Goal: Transaction & Acquisition: Purchase product/service

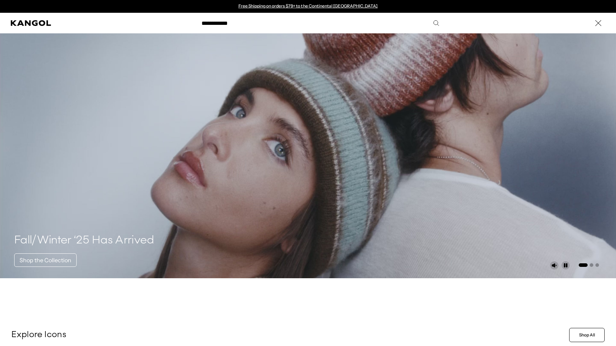
type input "**********"
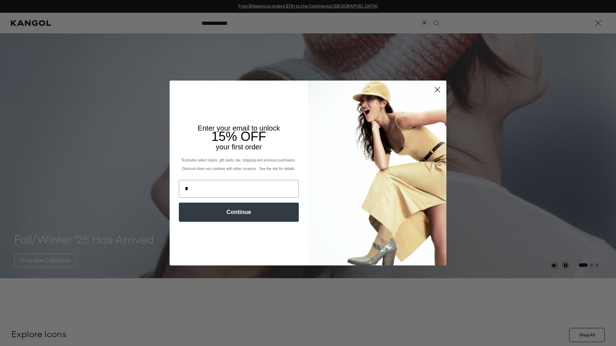
scroll to position [0, 146]
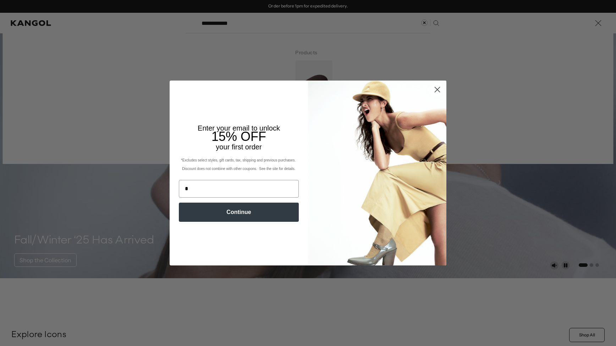
type input "*"
click at [434, 89] on circle "Close dialog" at bounding box center [437, 90] width 12 height 12
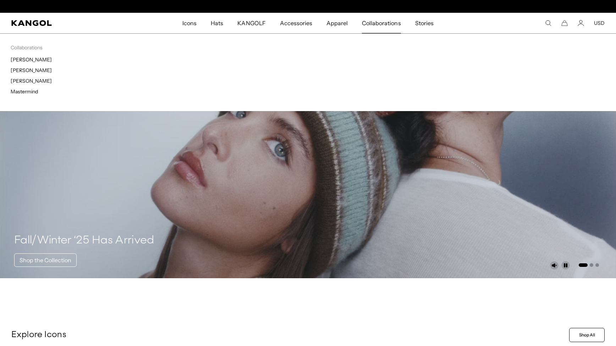
scroll to position [0, 0]
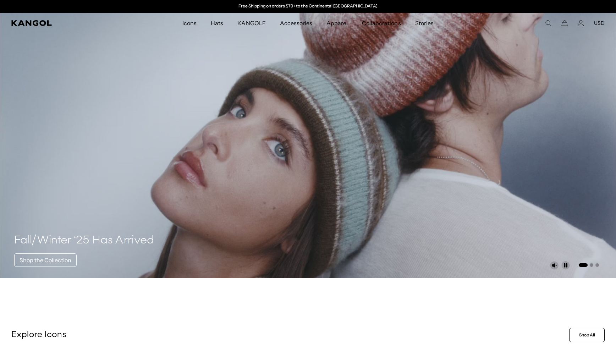
click at [550, 23] on icon "Search here" at bounding box center [548, 23] width 6 height 6
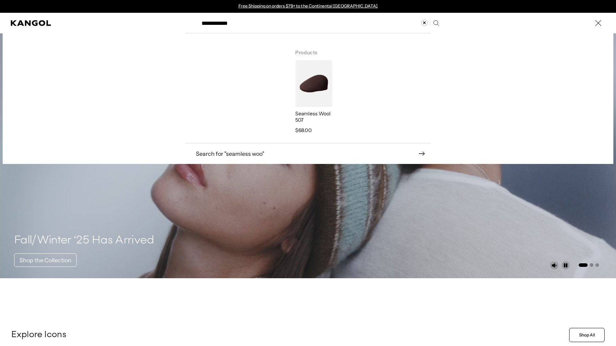
click at [312, 84] on img "Search here" at bounding box center [313, 83] width 37 height 46
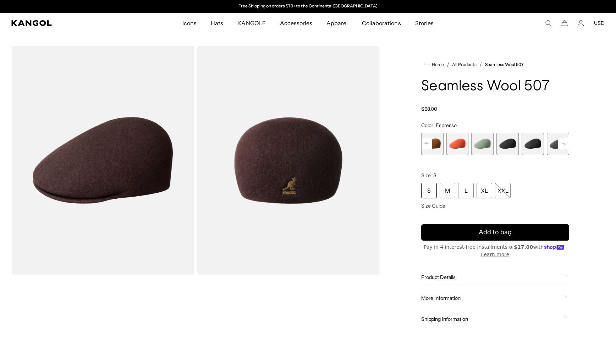
click at [530, 142] on span "6 of 9" at bounding box center [533, 144] width 22 height 22
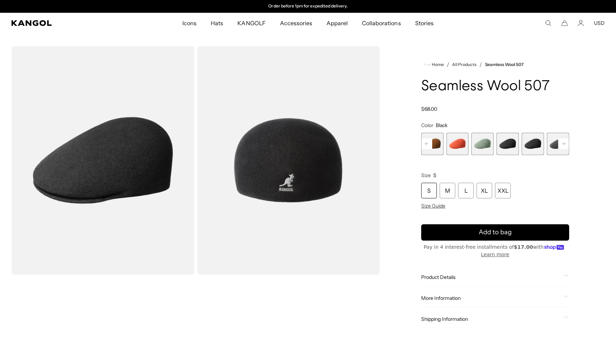
click at [508, 143] on span "5 of 9" at bounding box center [507, 144] width 22 height 22
click at [564, 143] on rect at bounding box center [563, 143] width 11 height 11
click at [534, 144] on span "7 of 9" at bounding box center [533, 144] width 22 height 22
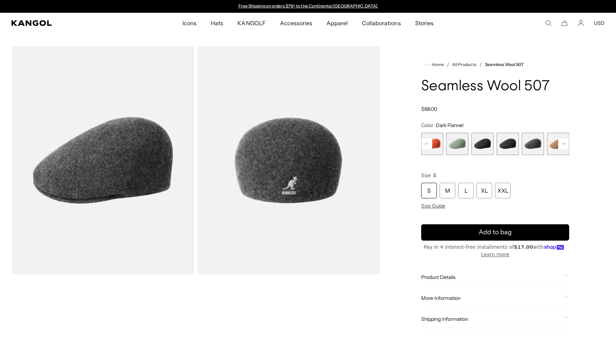
click at [563, 144] on rect at bounding box center [563, 143] width 11 height 11
click at [560, 144] on span "9 of 9" at bounding box center [558, 144] width 22 height 22
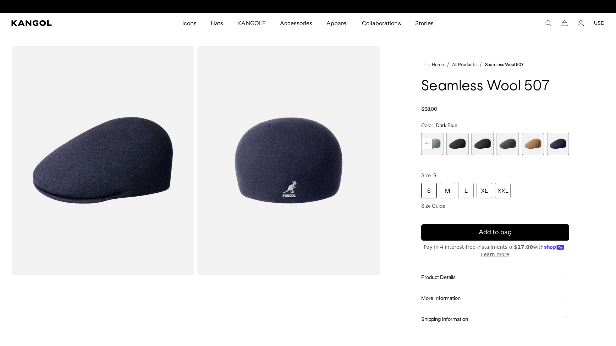
scroll to position [0, 146]
click at [155, 136] on img "Gallery Viewer" at bounding box center [102, 160] width 183 height 229
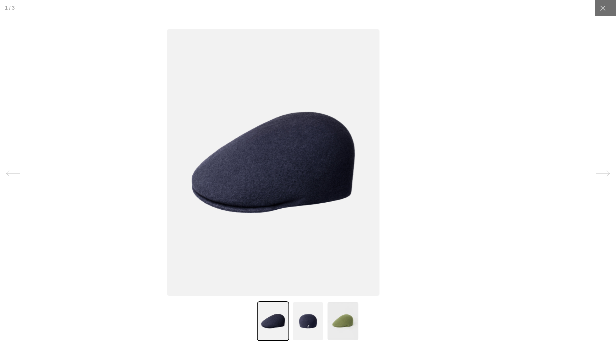
click at [306, 308] on img at bounding box center [308, 321] width 32 height 40
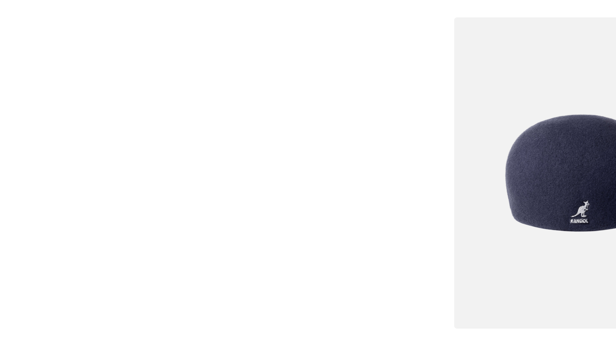
scroll to position [0, 0]
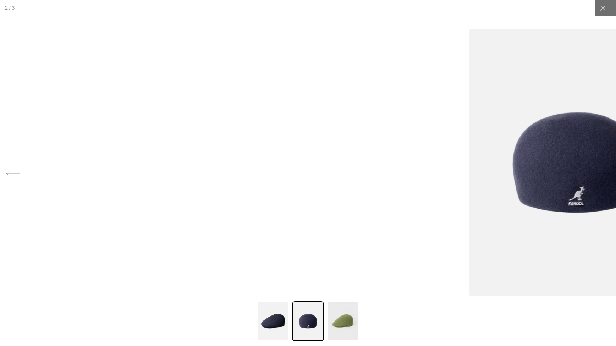
click at [603, 5] on icon at bounding box center [602, 8] width 7 height 7
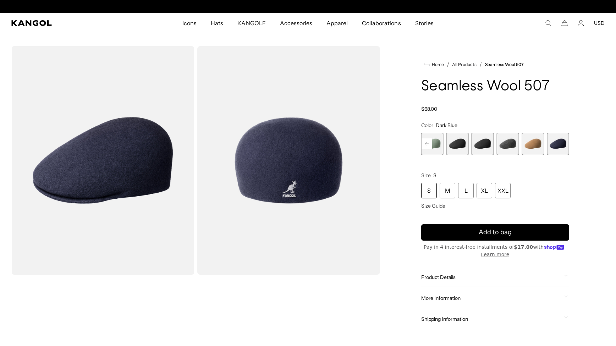
scroll to position [0, 146]
click at [427, 146] on rect at bounding box center [427, 143] width 11 height 11
click at [428, 146] on rect at bounding box center [427, 143] width 11 height 11
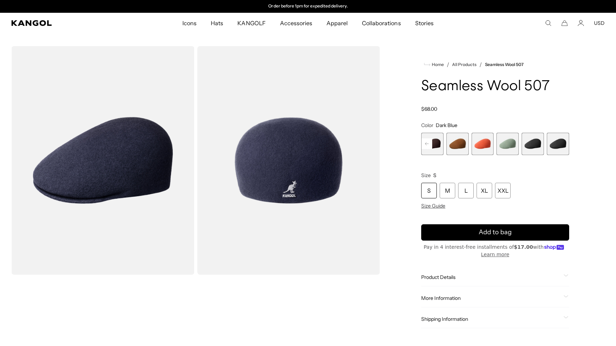
click at [428, 146] on rect at bounding box center [427, 143] width 11 height 11
click at [428, 146] on span "1 of 9" at bounding box center [432, 144] width 22 height 22
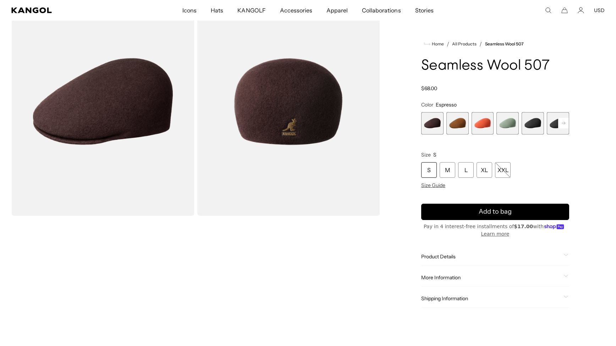
scroll to position [102, 0]
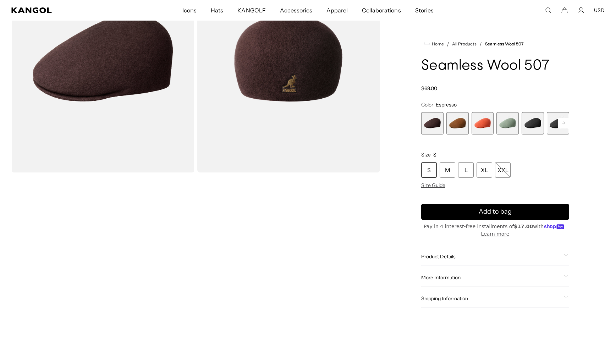
click at [458, 126] on span "2 of 9" at bounding box center [457, 123] width 22 height 22
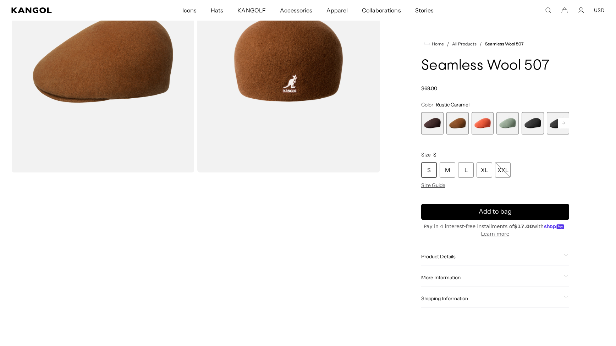
click at [477, 124] on span "3 of 9" at bounding box center [483, 123] width 22 height 22
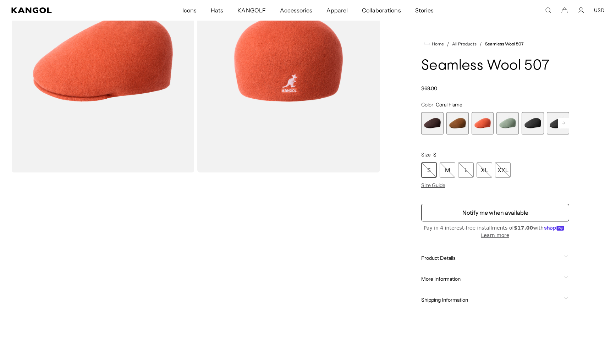
click at [512, 122] on span "4 of 9" at bounding box center [507, 123] width 22 height 22
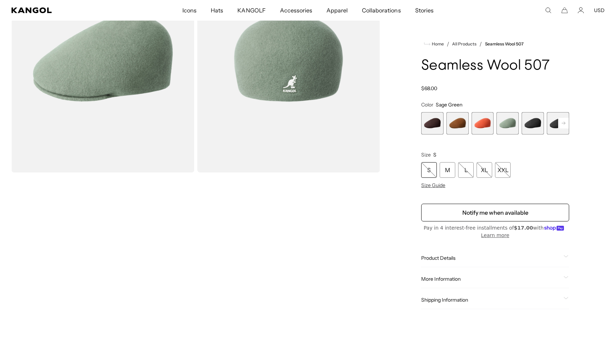
click at [536, 120] on span "5 of 9" at bounding box center [533, 123] width 22 height 22
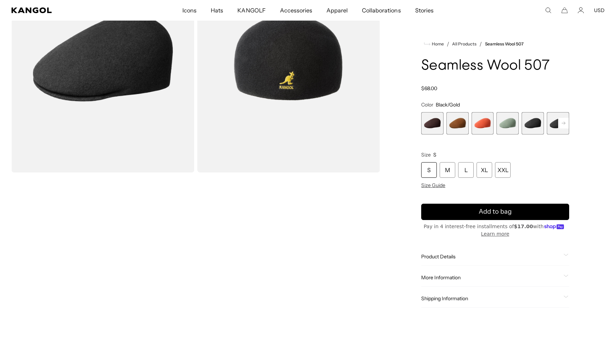
click at [564, 120] on rect at bounding box center [563, 123] width 11 height 11
click at [532, 125] on span "6 of 9" at bounding box center [533, 123] width 22 height 22
click at [561, 120] on rect at bounding box center [563, 123] width 11 height 11
click at [524, 122] on span "7 of 9" at bounding box center [533, 123] width 22 height 22
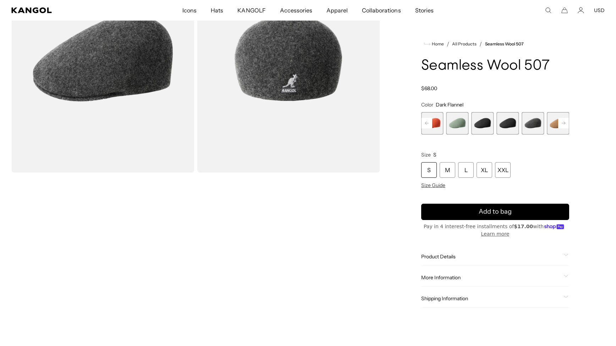
click at [562, 120] on rect at bounding box center [563, 123] width 11 height 11
click at [536, 123] on span "8 of 9" at bounding box center [533, 123] width 22 height 22
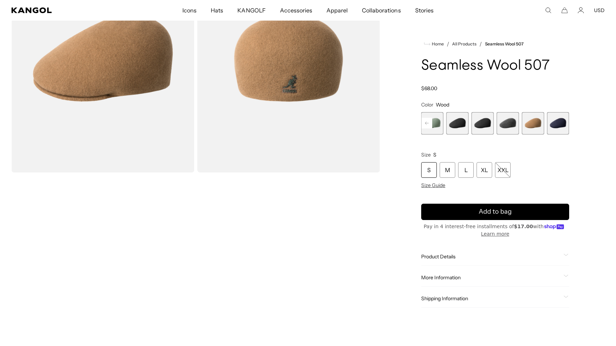
click at [555, 122] on span "9 of 9" at bounding box center [558, 123] width 22 height 22
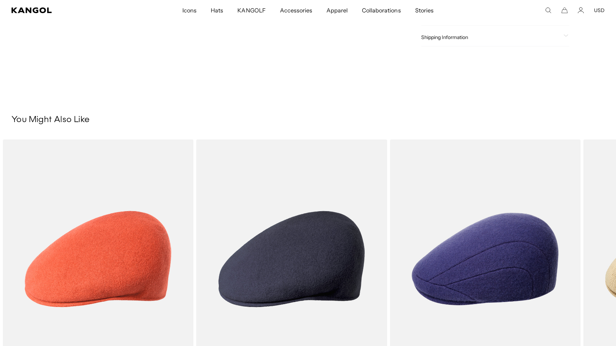
scroll to position [0, 146]
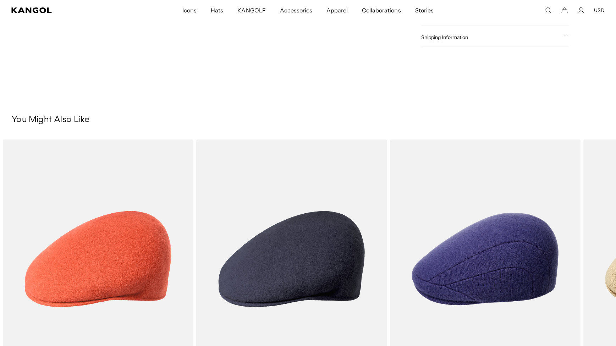
scroll to position [0, 146]
